Goal: Information Seeking & Learning: Learn about a topic

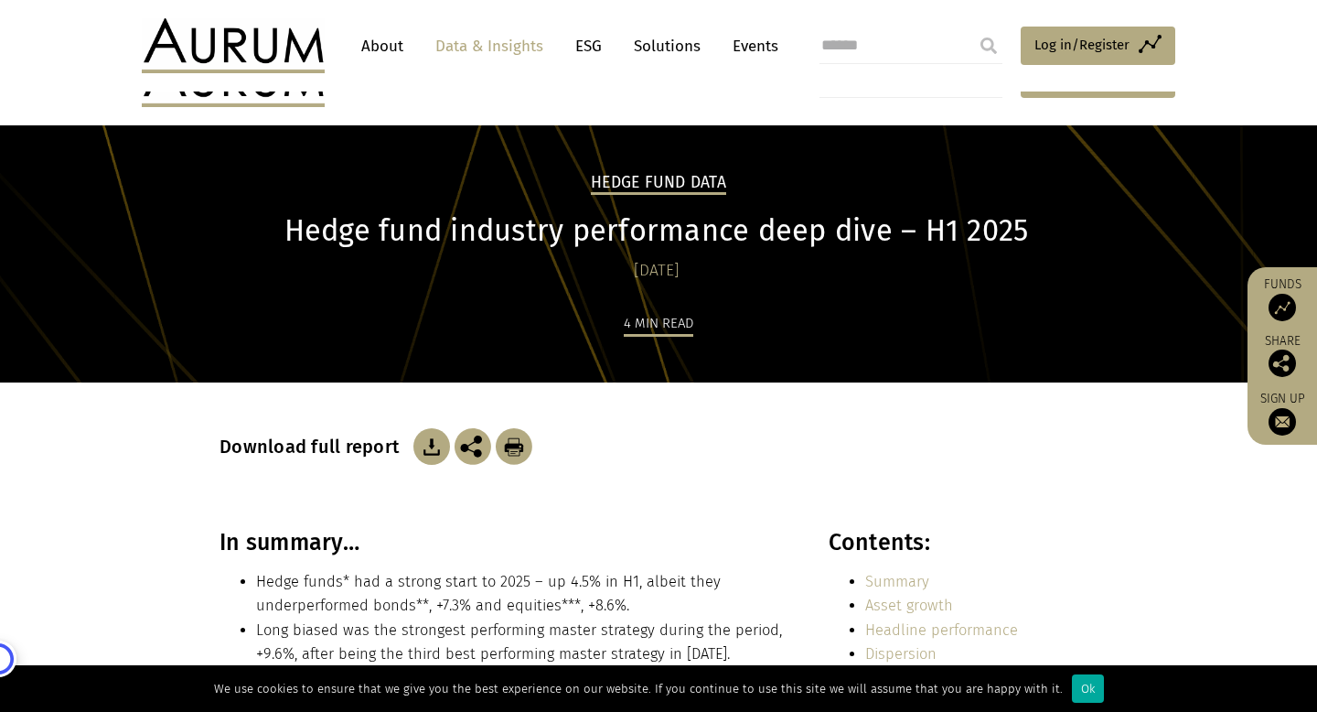
scroll to position [3794, 0]
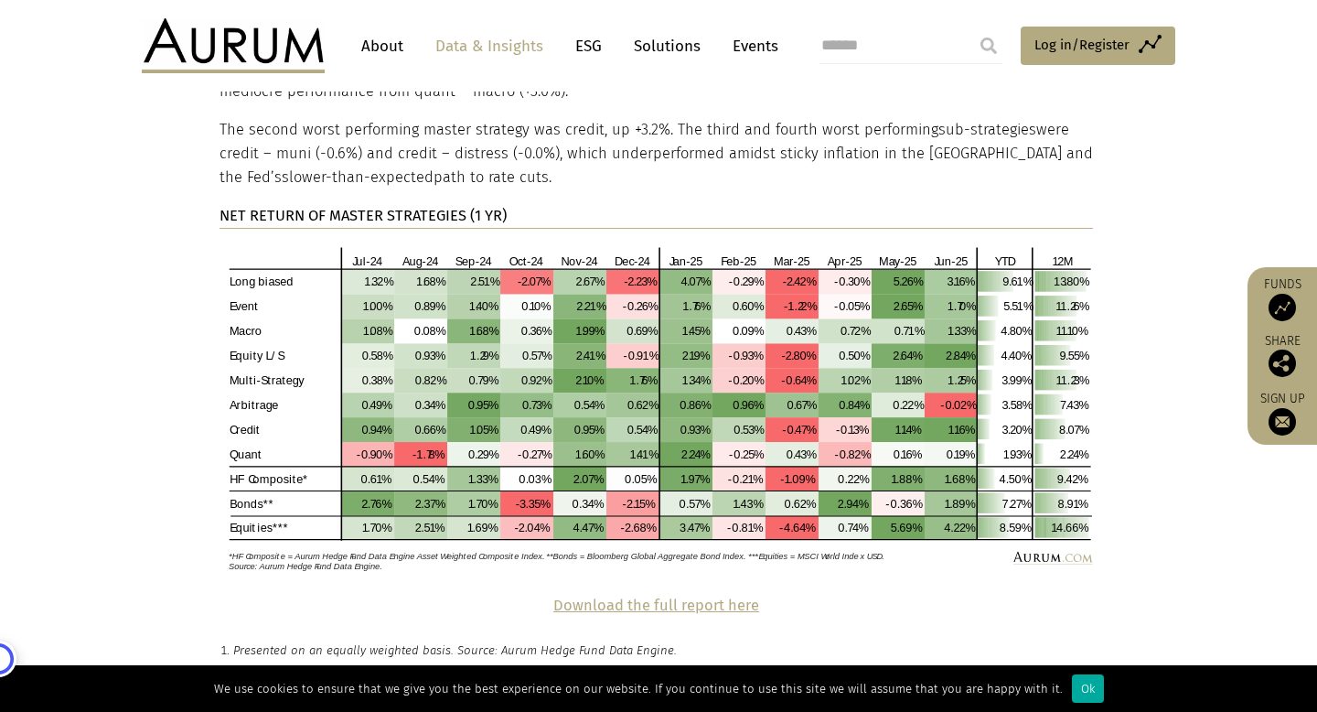
click at [285, 54] on img at bounding box center [233, 45] width 183 height 55
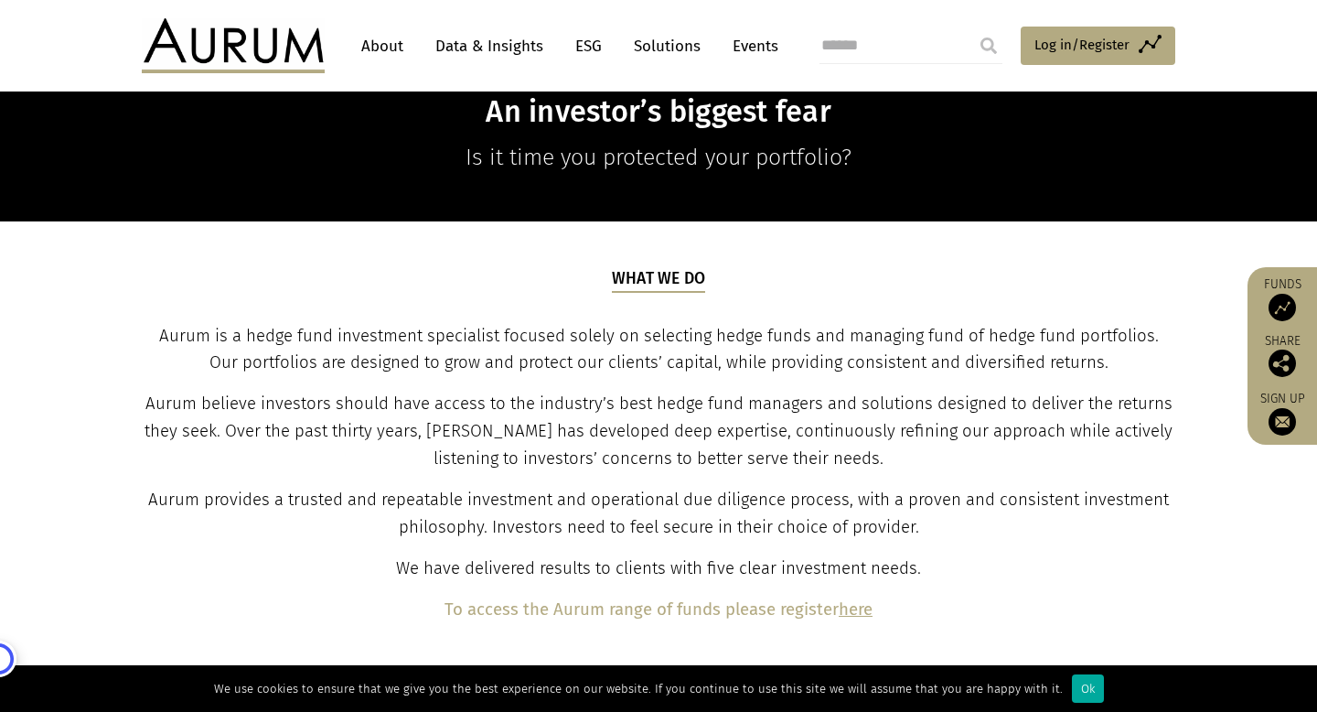
scroll to position [492, 0]
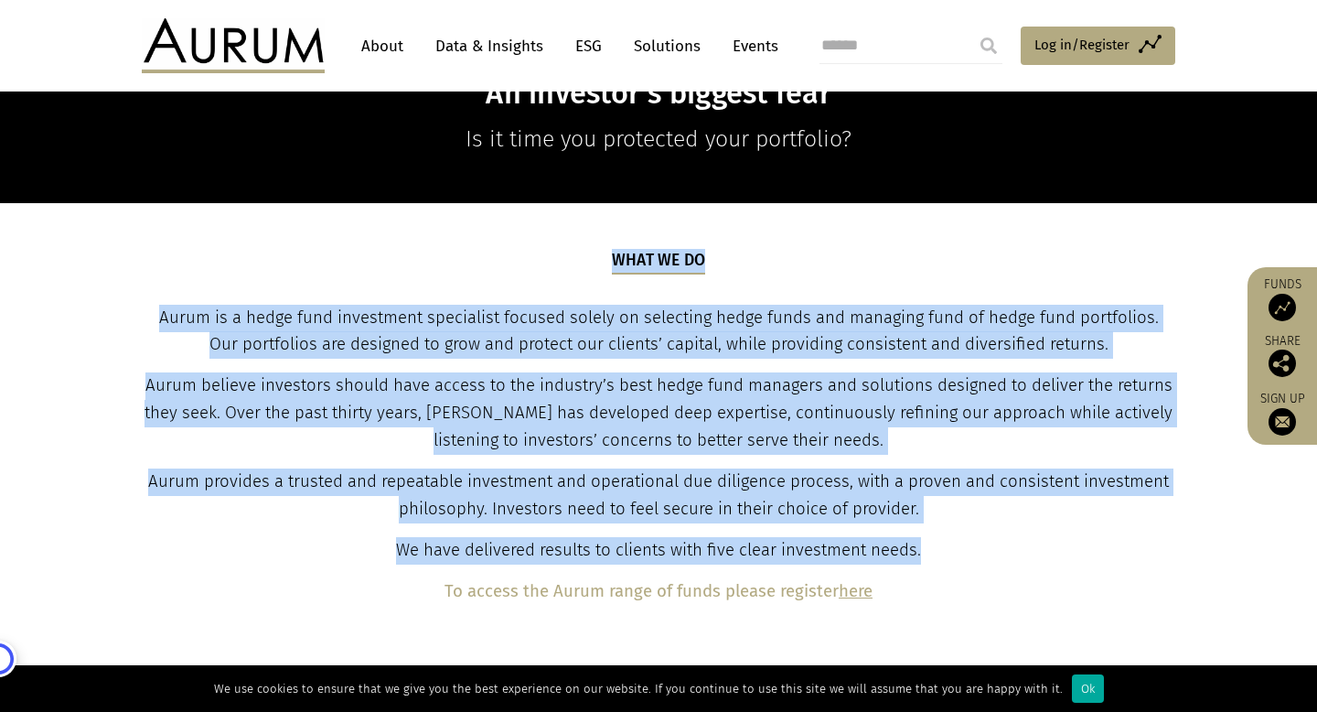
drag, startPoint x: 580, startPoint y: 240, endPoint x: 1019, endPoint y: 562, distance: 544.5
click at [1019, 562] on section "What we do Aurum is a hedge fund investment specialist focused solely on select…" at bounding box center [658, 427] width 1317 height 448
copy div "What we do Aurum is a hedge fund investment specialist focused solely on select…"
